Goal: Complete application form

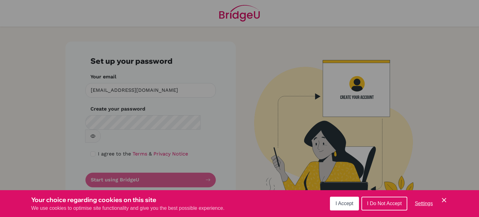
click at [340, 208] on button "I Accept" at bounding box center [344, 203] width 29 height 14
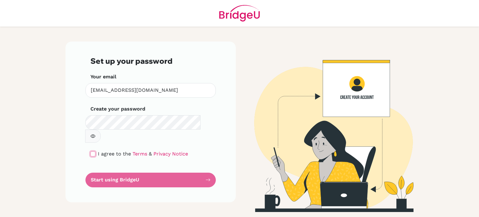
click at [93, 151] on input "checkbox" at bounding box center [92, 153] width 5 height 5
checkbox input "true"
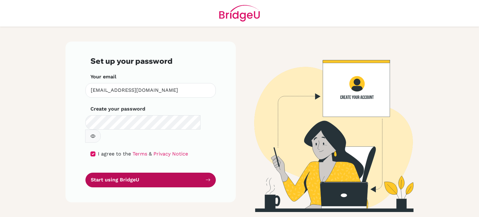
click at [137, 172] on button "Start using BridgeU" at bounding box center [150, 179] width 130 height 15
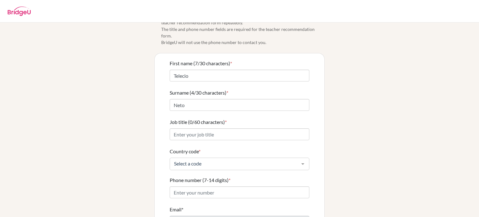
scroll to position [20, 0]
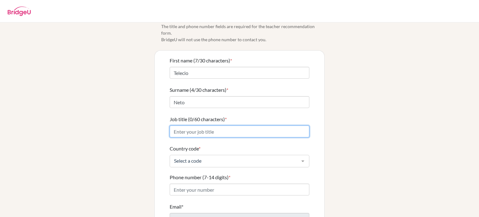
click at [213, 127] on input "Job title (0/60 characters) *" at bounding box center [239, 131] width 140 height 12
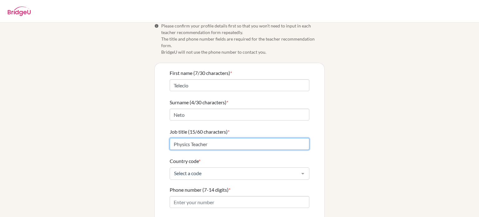
scroll to position [9, 0]
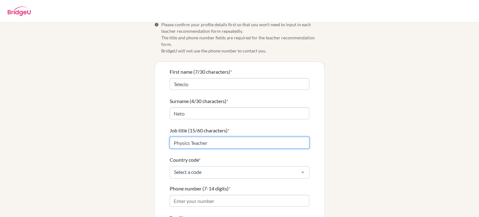
click at [172, 136] on input "Physics Teacher" at bounding box center [239, 142] width 140 height 12
type input "High School Physics Teacher"
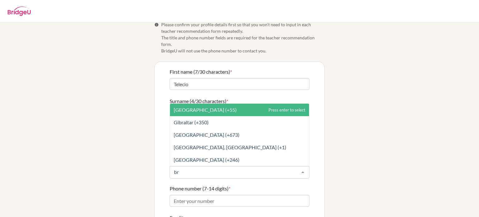
type input "bra"
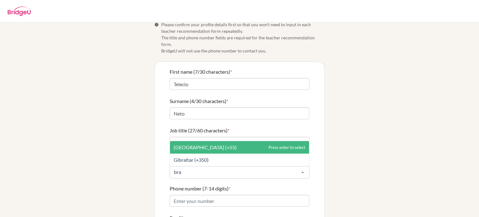
click at [190, 144] on span "[GEOGRAPHIC_DATA] (+55)" at bounding box center [205, 147] width 63 height 6
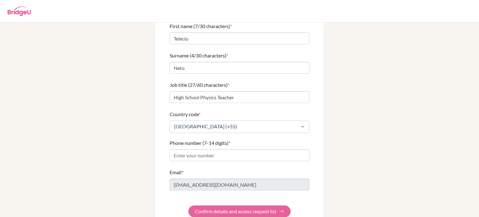
scroll to position [60, 0]
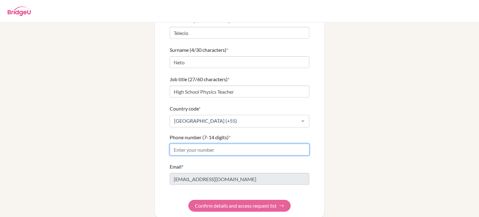
click at [223, 146] on input "Phone number (7-14 digits) *" at bounding box center [239, 149] width 140 height 12
type input "21980107810"
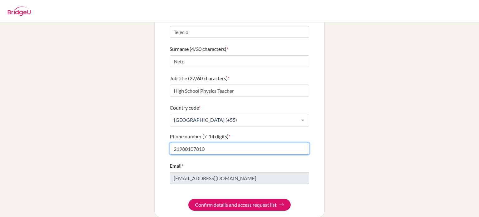
scroll to position [62, 0]
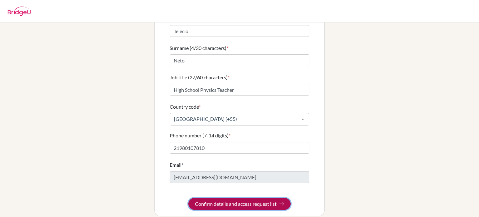
click at [245, 199] on button "Confirm details and access request list" at bounding box center [239, 204] width 102 height 12
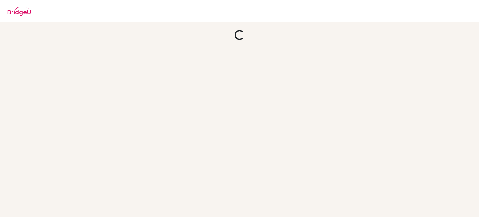
scroll to position [0, 0]
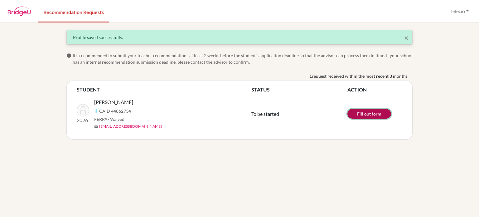
click at [367, 113] on link "Fill out form" at bounding box center [369, 114] width 44 height 10
